Goal: Task Accomplishment & Management: Manage account settings

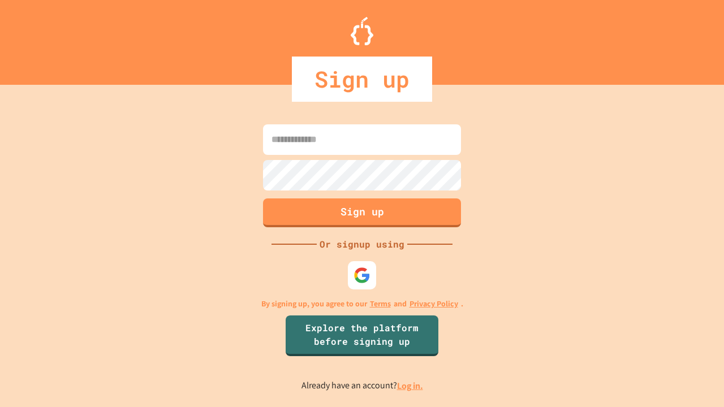
click at [410, 386] on link "Log in." at bounding box center [410, 386] width 26 height 12
